Goal: Check status: Check status

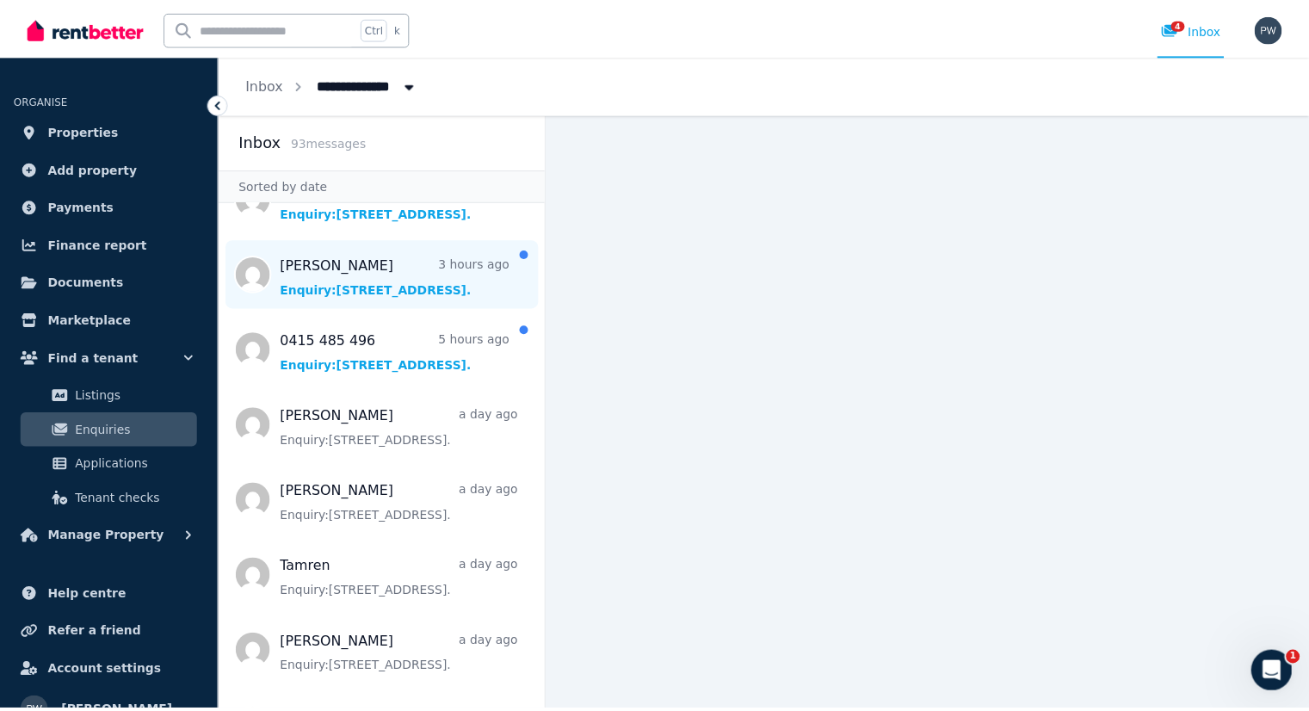
scroll to position [258, 0]
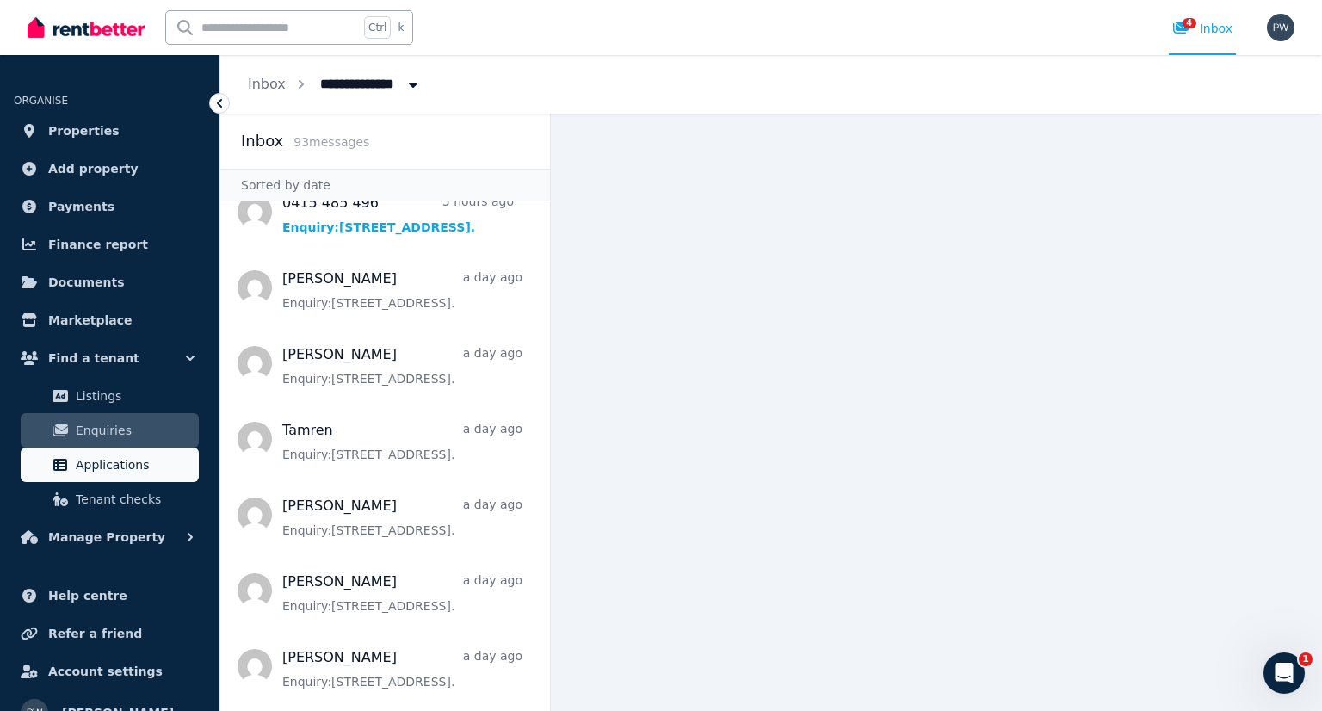
click at [110, 464] on span "Applications" at bounding box center [134, 464] width 116 height 21
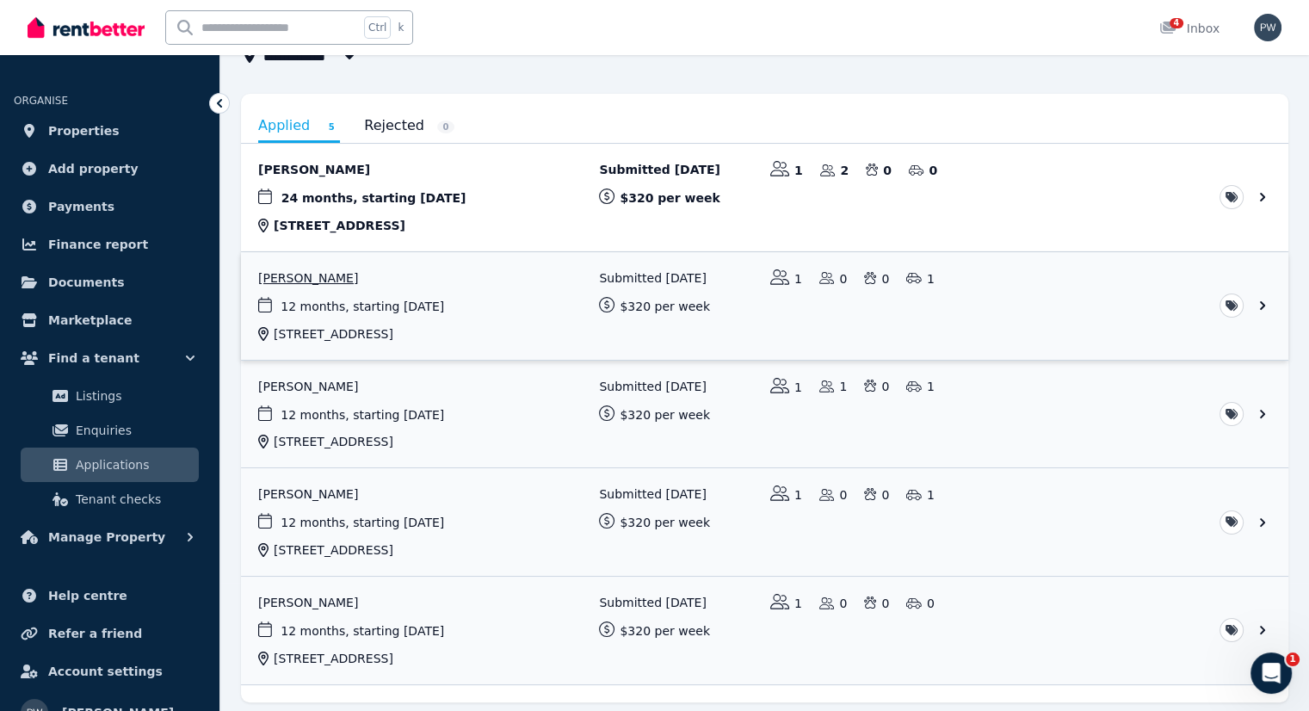
scroll to position [172, 0]
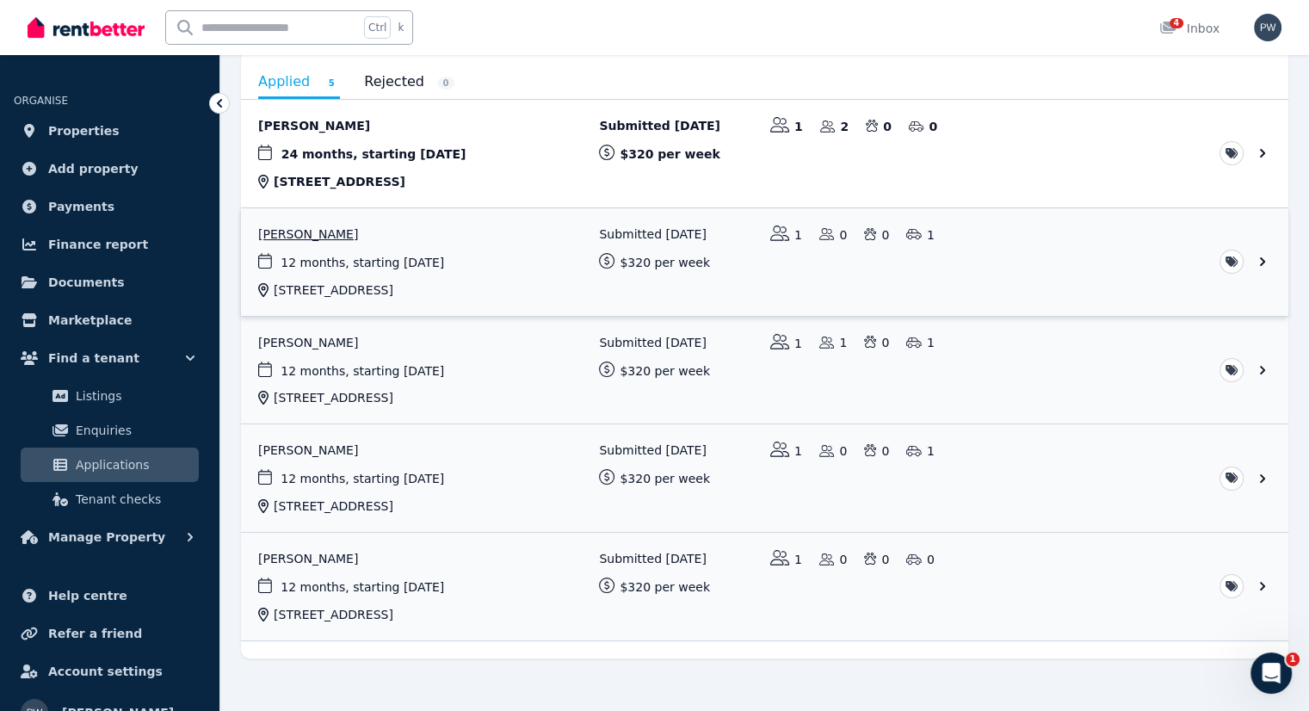
click at [297, 233] on link "View application: Patricia Hodgson" at bounding box center [764, 262] width 1047 height 108
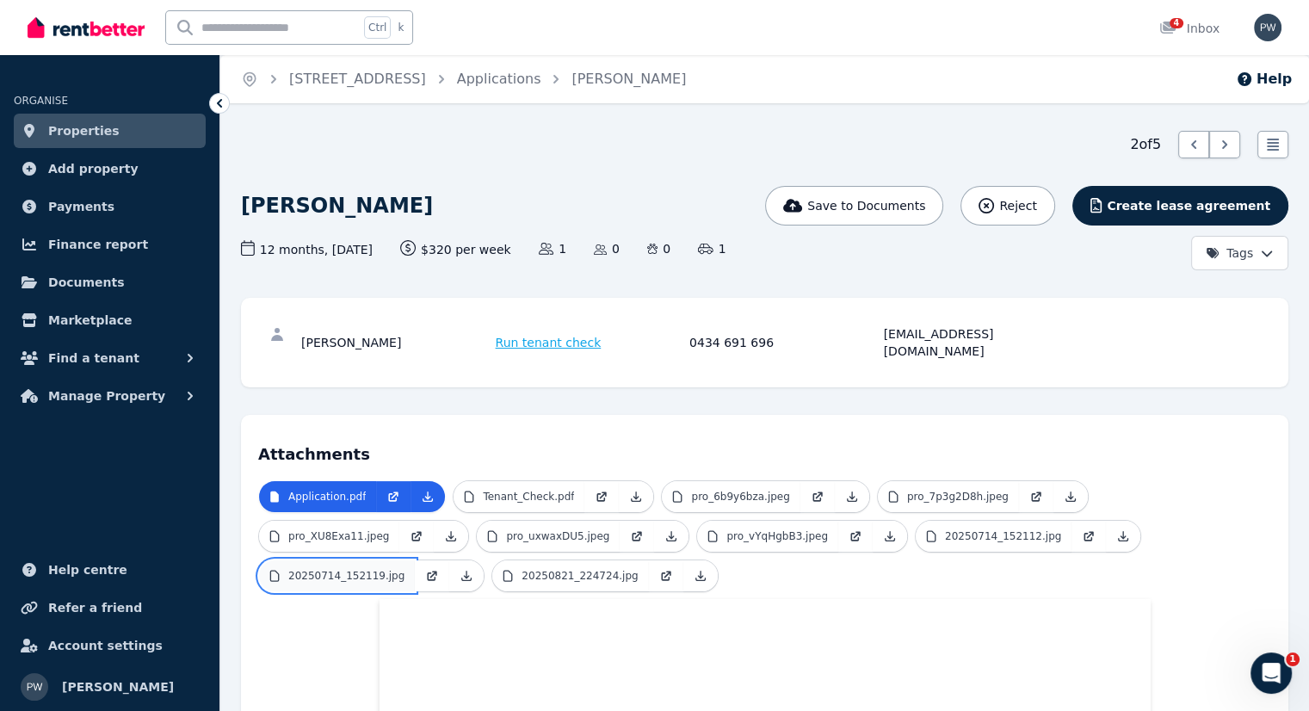
click at [405, 569] on p "20250714_152119.jpg" at bounding box center [346, 576] width 116 height 14
